Goal: Information Seeking & Learning: Learn about a topic

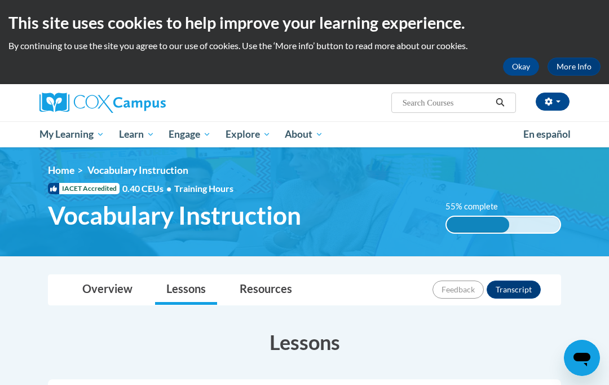
scroll to position [780, 0]
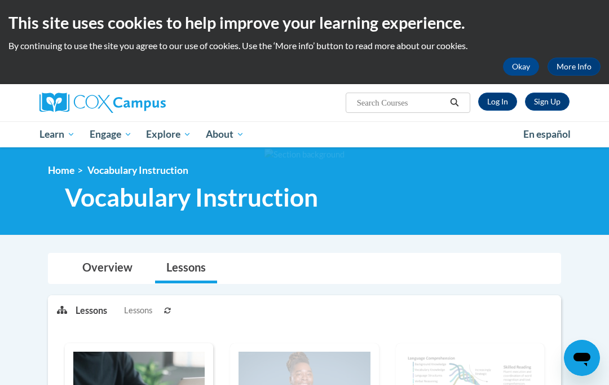
click at [508, 103] on link "Log In" at bounding box center [497, 102] width 39 height 18
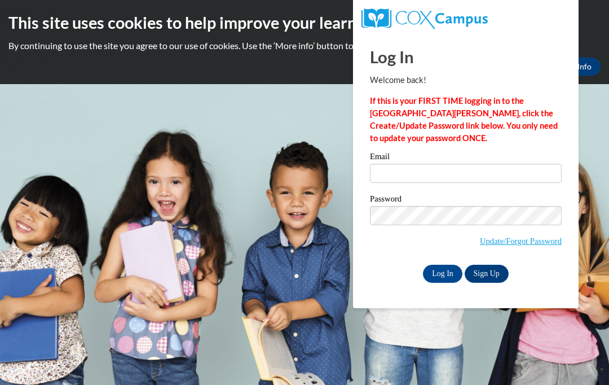
click at [490, 178] on input "Email" at bounding box center [466, 173] width 192 height 19
type input "jb63091@georgiasouthern.edu"
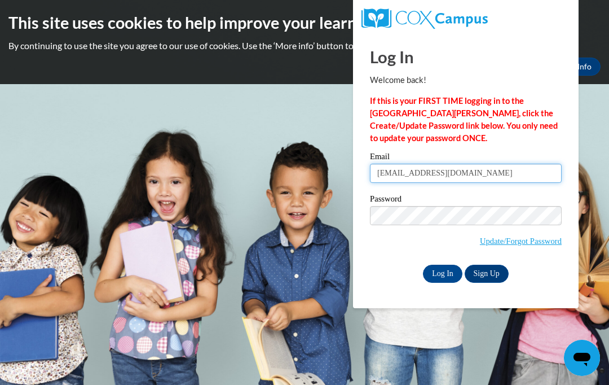
click at [443, 272] on input "Log In" at bounding box center [442, 274] width 39 height 18
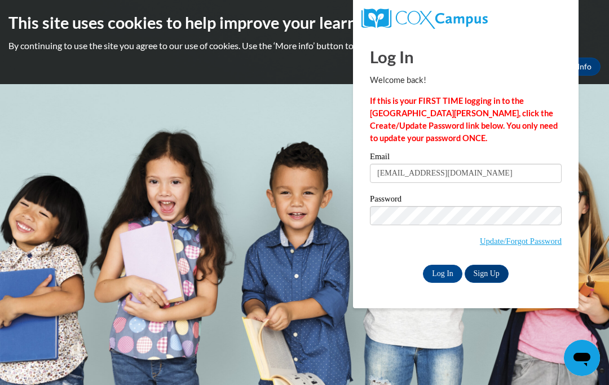
click at [444, 270] on input "Log In" at bounding box center [442, 274] width 39 height 18
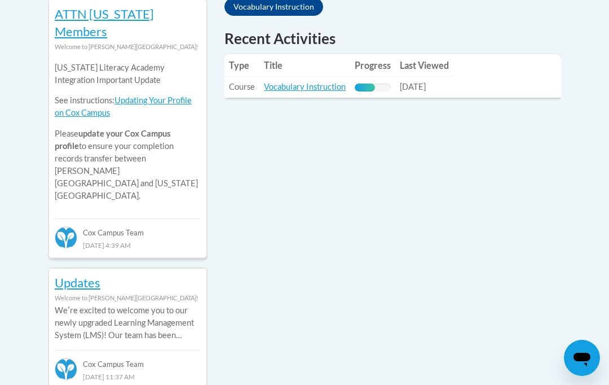
scroll to position [538, 0]
click at [326, 81] on link "Vocabulary Instruction" at bounding box center [305, 86] width 82 height 10
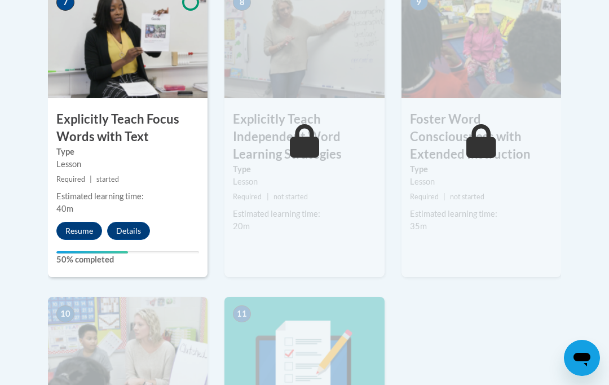
scroll to position [1106, 0]
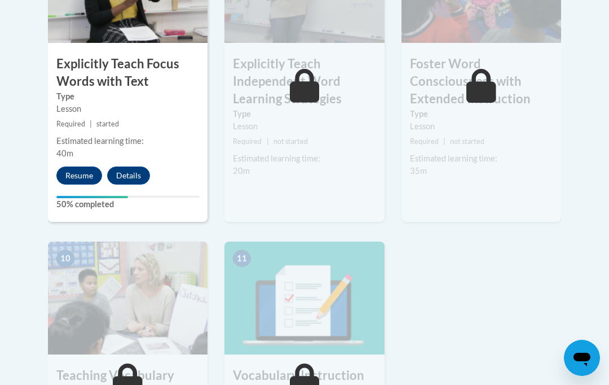
click at [86, 166] on button "Resume" at bounding box center [79, 175] width 46 height 18
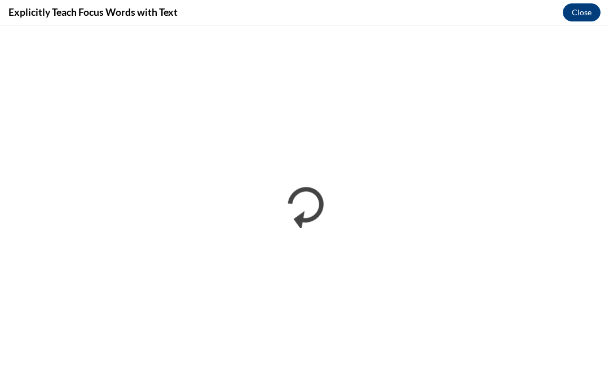
scroll to position [1146, 0]
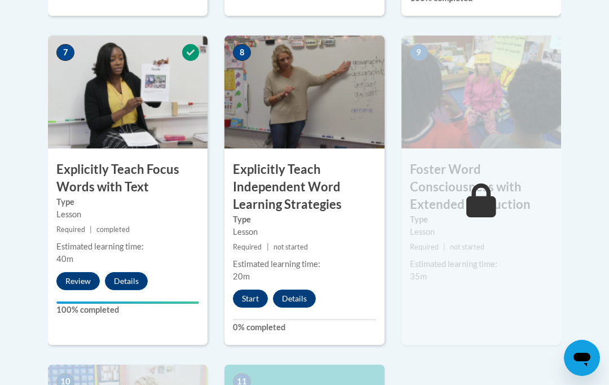
scroll to position [1007, 0]
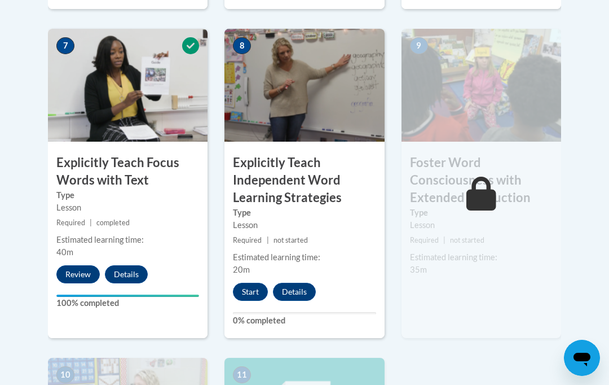
click at [253, 283] on button "Start" at bounding box center [250, 292] width 35 height 18
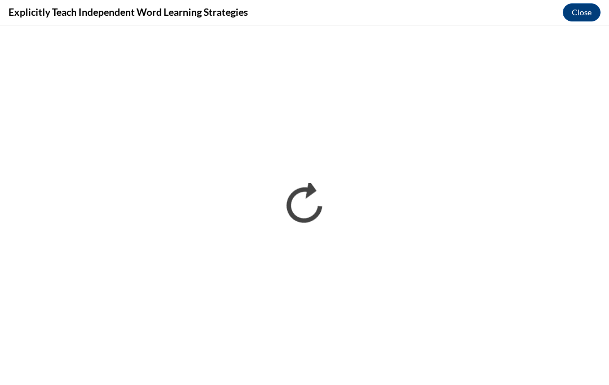
scroll to position [0, 0]
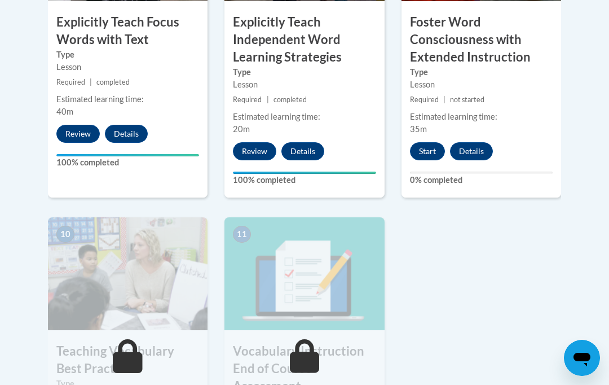
scroll to position [1145, 0]
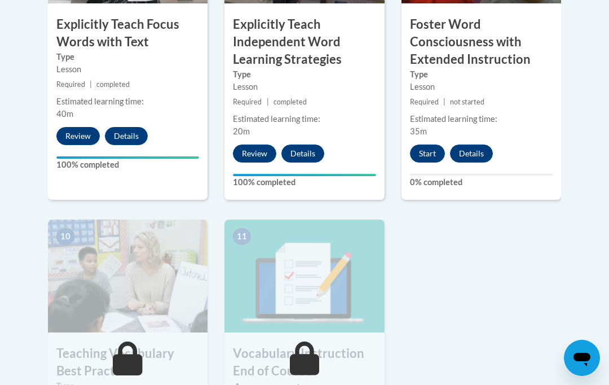
click at [434, 144] on button "Start" at bounding box center [427, 153] width 35 height 18
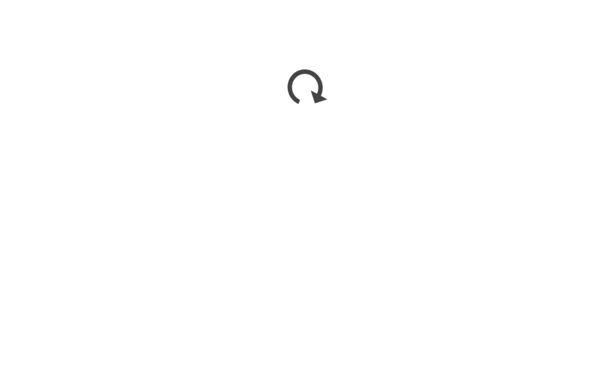
scroll to position [1262, 0]
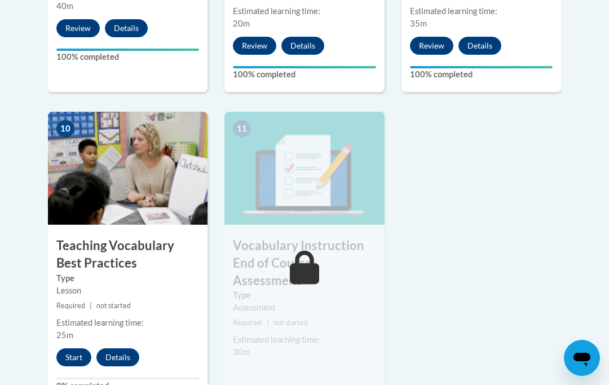
scroll to position [1259, 0]
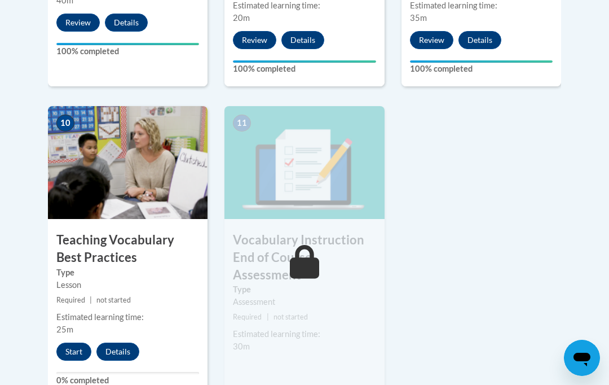
click at [73, 342] on button "Start" at bounding box center [73, 351] width 35 height 18
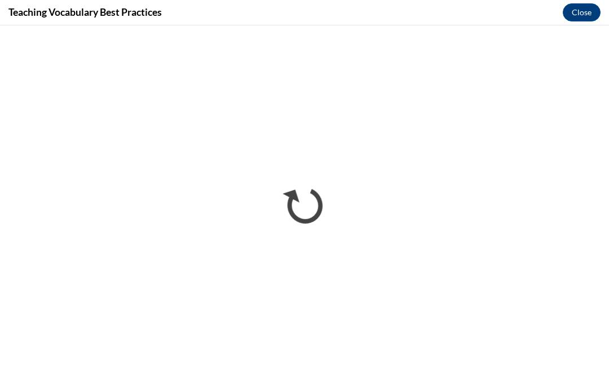
scroll to position [0, 0]
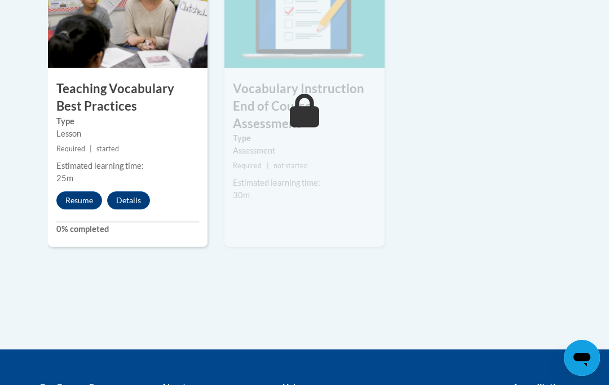
scroll to position [1409, 0]
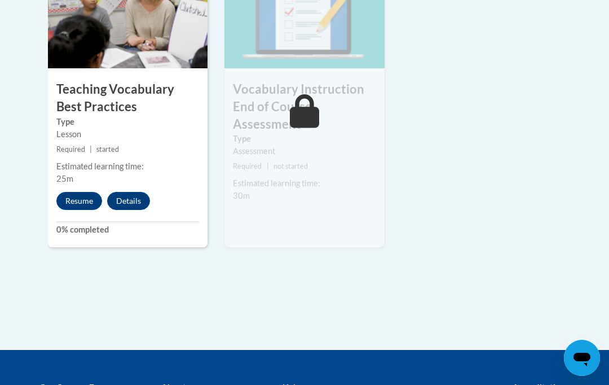
click at [80, 192] on button "Resume" at bounding box center [79, 201] width 46 height 18
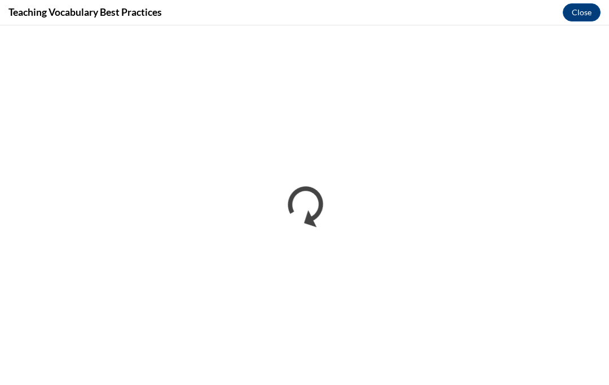
scroll to position [0, 0]
